Goal: Task Accomplishment & Management: Manage account settings

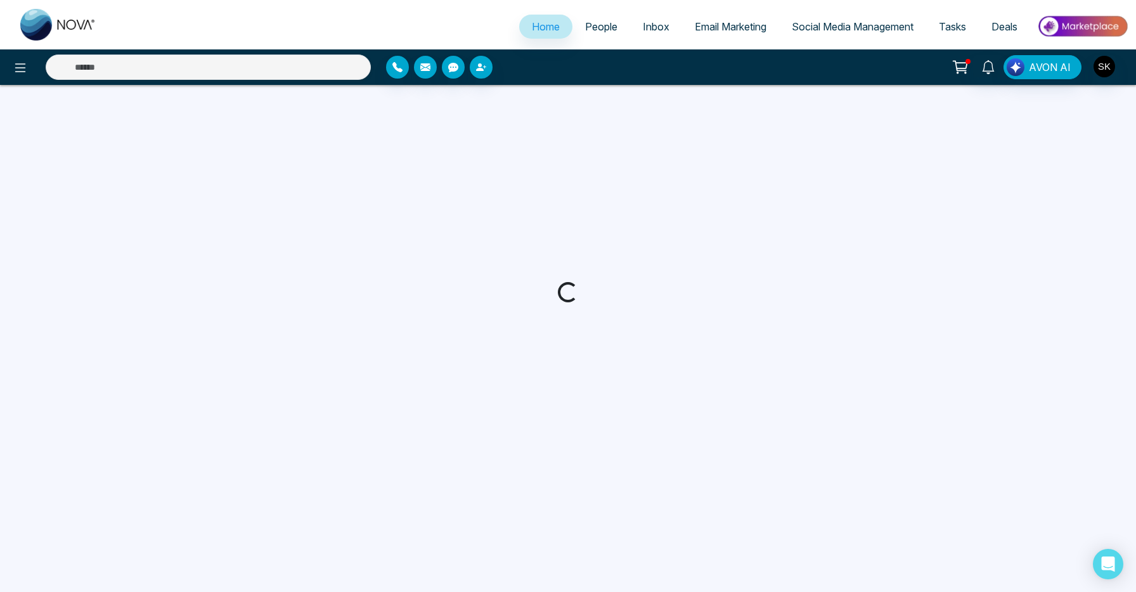
select select "*"
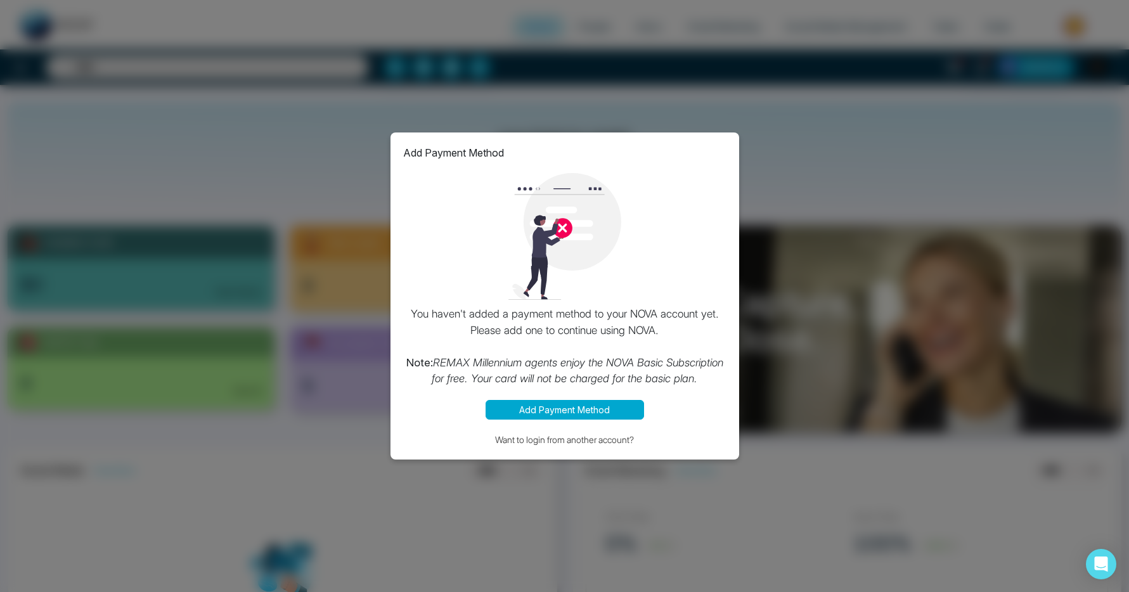
click at [1039, 224] on div "Add Payment Method You haven't added a payment method to your NOVA account yet.…" at bounding box center [564, 296] width 1129 height 592
click at [607, 434] on button "Want to login from another account?" at bounding box center [564, 439] width 323 height 15
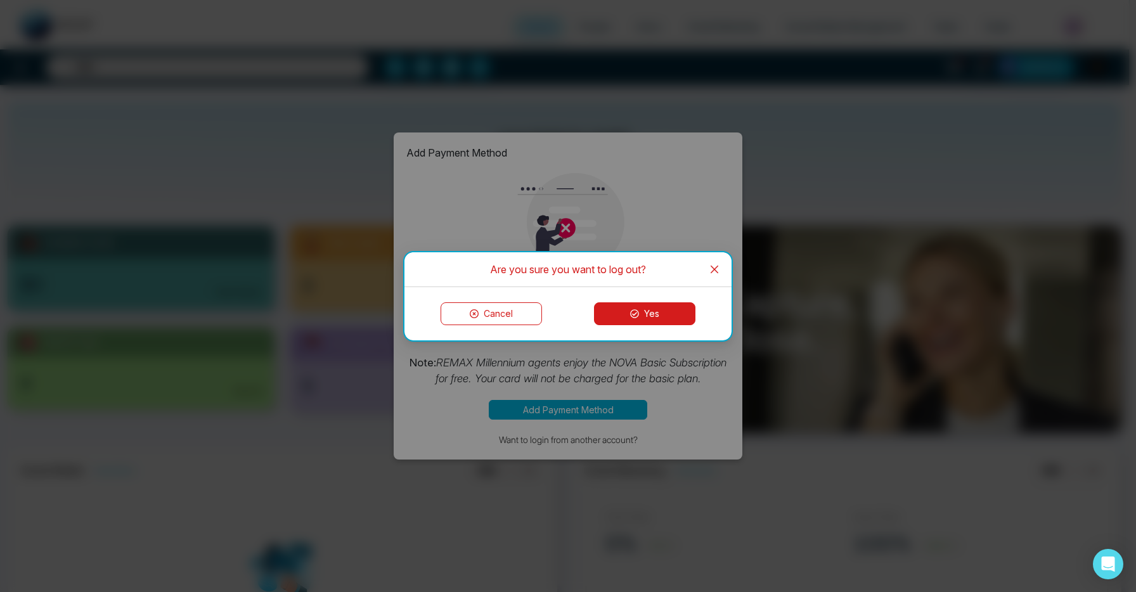
click at [645, 313] on button "Yes" at bounding box center [644, 313] width 101 height 23
